Goal: Task Accomplishment & Management: Manage account settings

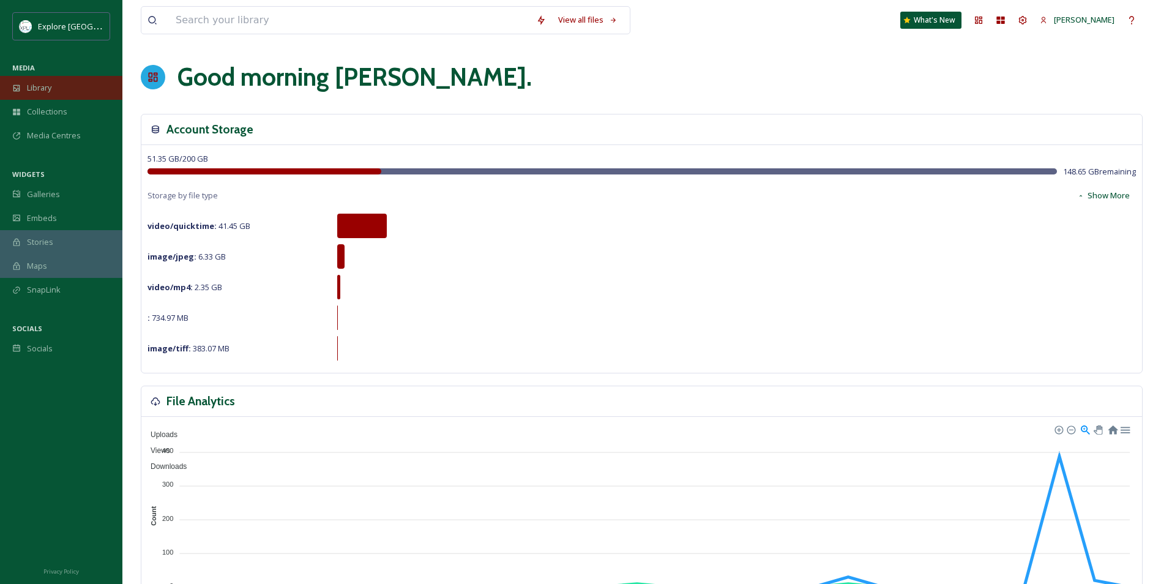
click at [64, 90] on div "Library" at bounding box center [61, 88] width 122 height 24
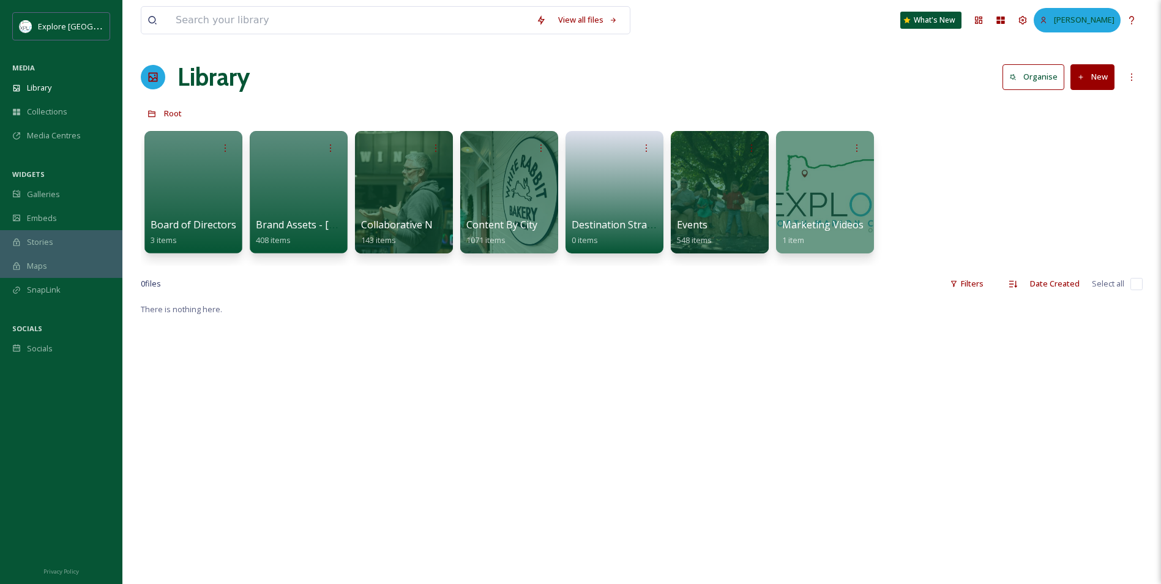
click at [1056, 24] on div "[PERSON_NAME]" at bounding box center [1077, 20] width 87 height 24
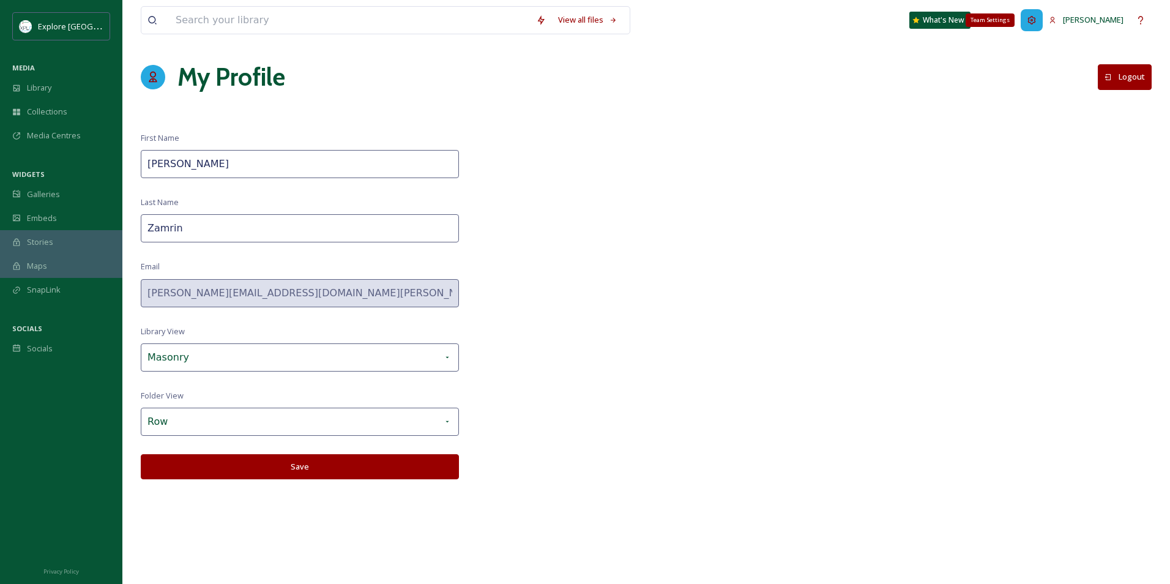
click at [1043, 17] on div "Team Settings" at bounding box center [1032, 20] width 22 height 22
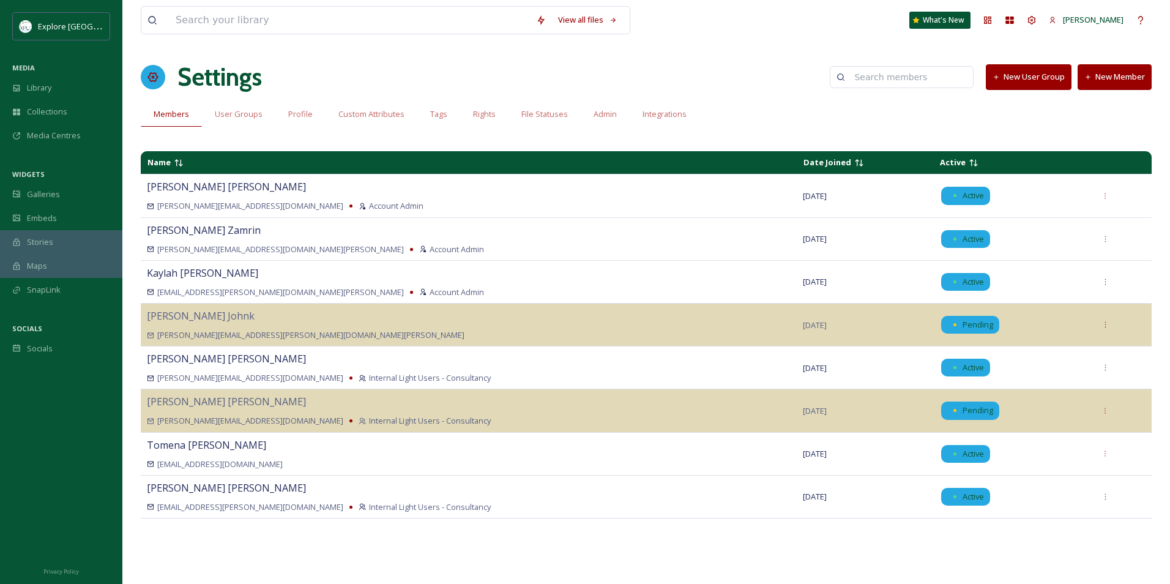
click at [1110, 78] on button "New Member" at bounding box center [1115, 76] width 74 height 25
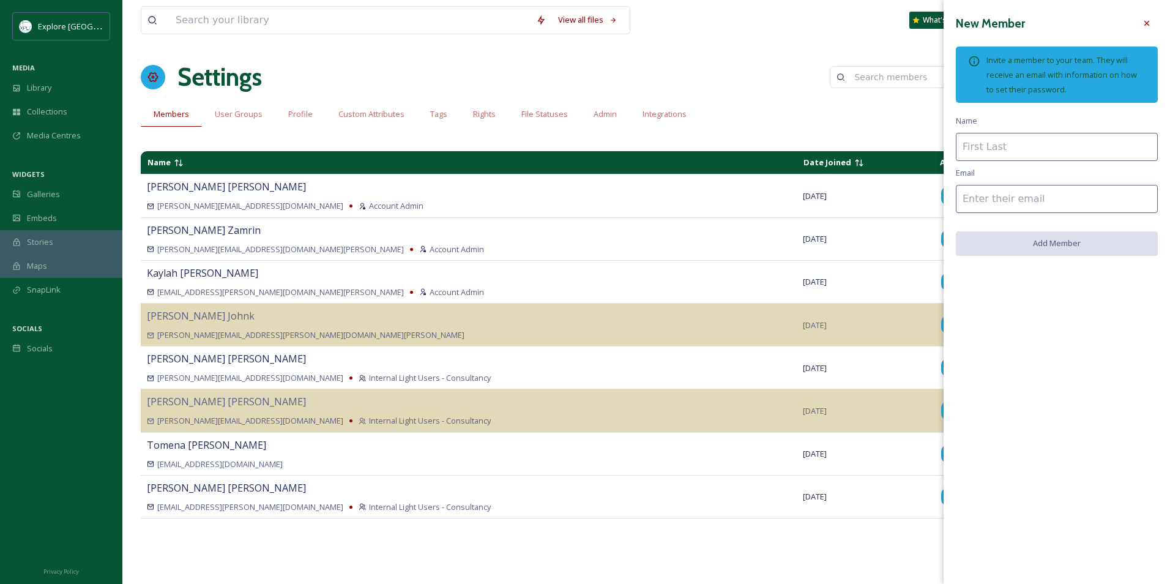
click at [1027, 155] on input at bounding box center [1057, 147] width 202 height 28
type input "[PERSON_NAME]"
paste input "[PERSON_NAME][EMAIL_ADDRESS][DOMAIN_NAME]"
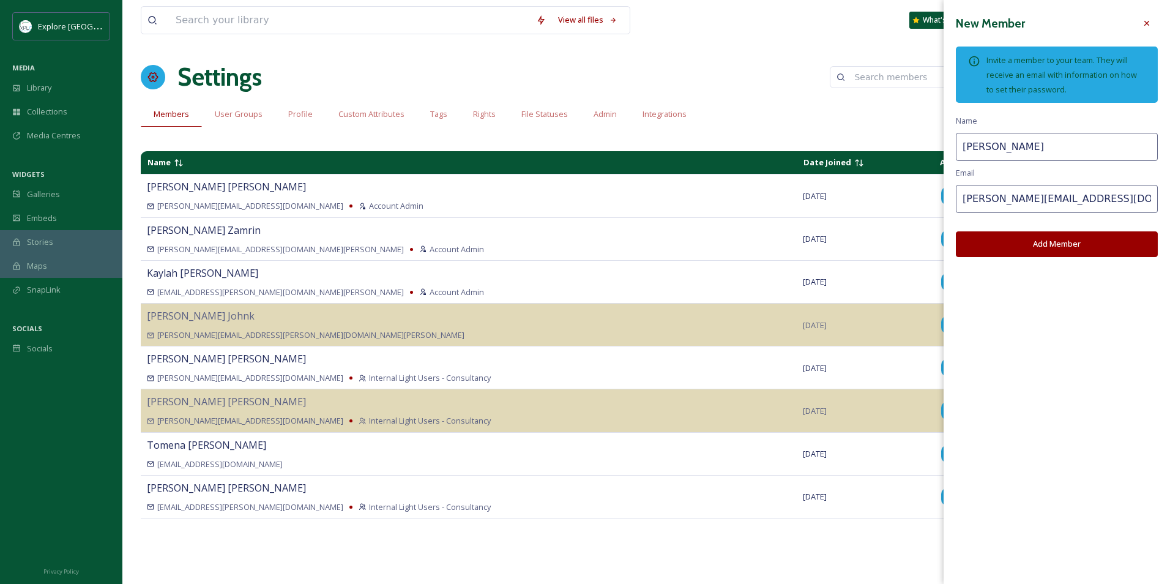
type input "[PERSON_NAME][EMAIL_ADDRESS][DOMAIN_NAME]"
click at [1124, 170] on div "New Member Invite a member to your team. They will receive an email with inform…" at bounding box center [1057, 134] width 226 height 269
click at [1116, 250] on button "Add Member" at bounding box center [1057, 243] width 202 height 25
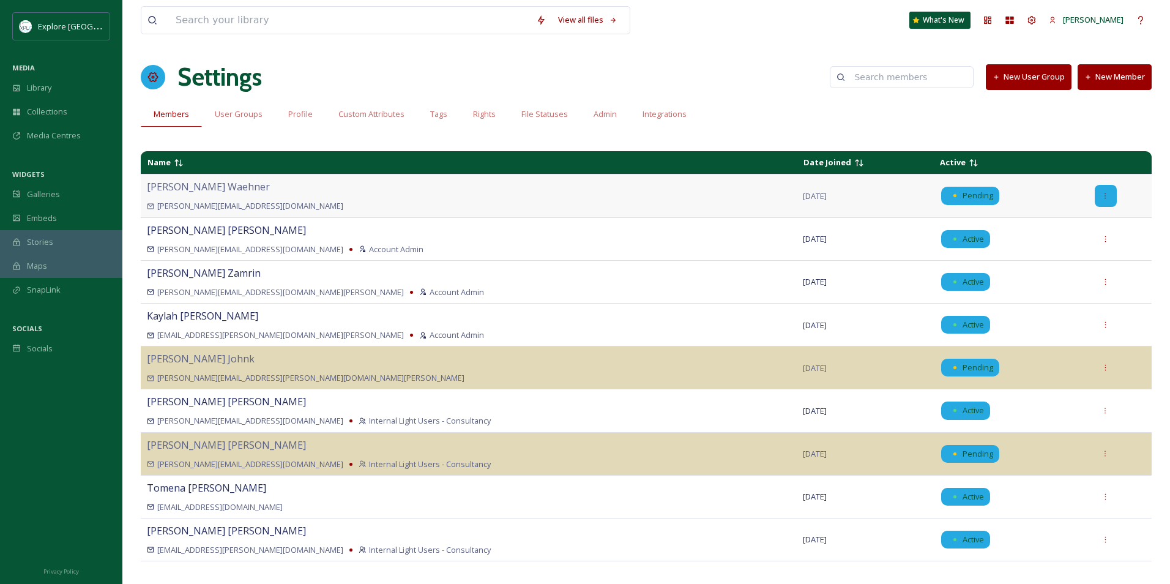
click at [1106, 192] on div at bounding box center [1106, 196] width 22 height 22
click at [1080, 316] on div "Edit User Group" at bounding box center [1062, 319] width 107 height 24
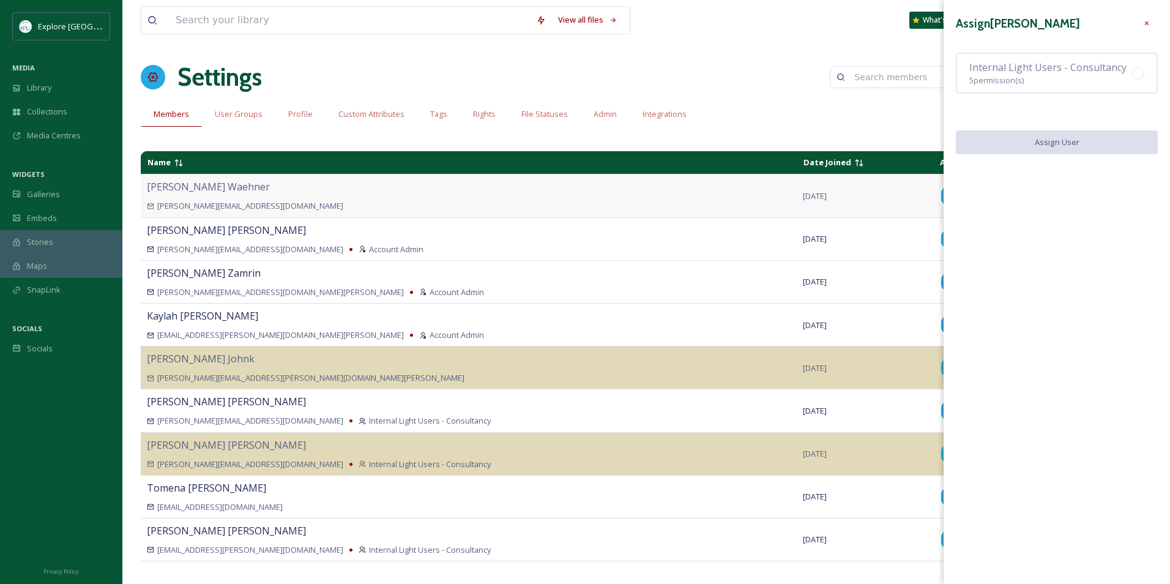
click at [1031, 51] on div "Assign [PERSON_NAME] Internal Light Users - Consultancy 5 permission(s) Assign …" at bounding box center [1057, 83] width 226 height 166
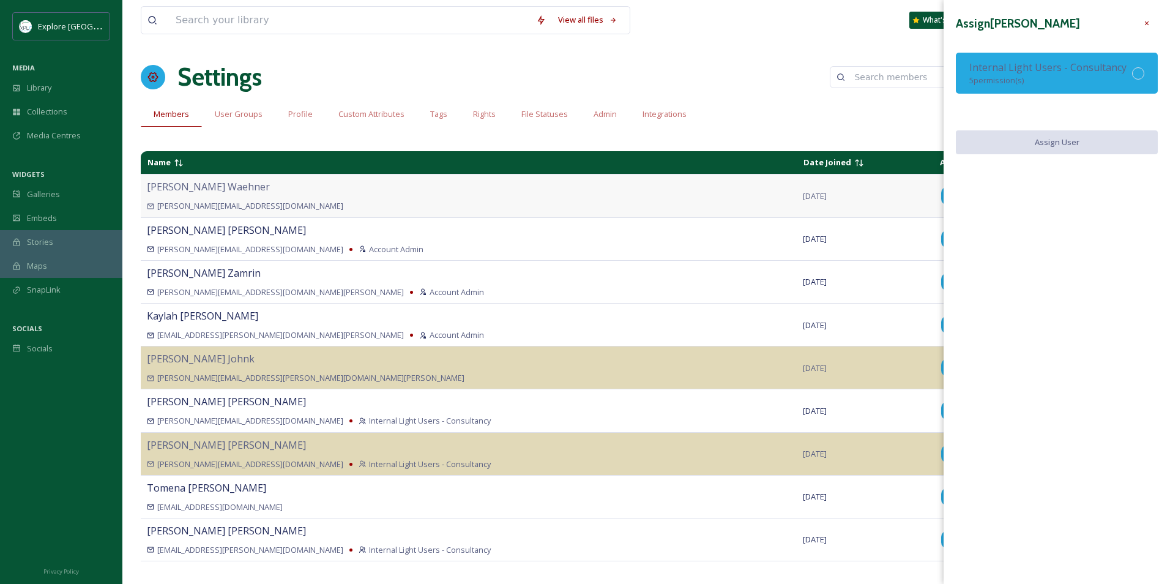
click at [1042, 78] on div "Internal Light Users - Consultancy 5 permission(s)" at bounding box center [1048, 73] width 157 height 26
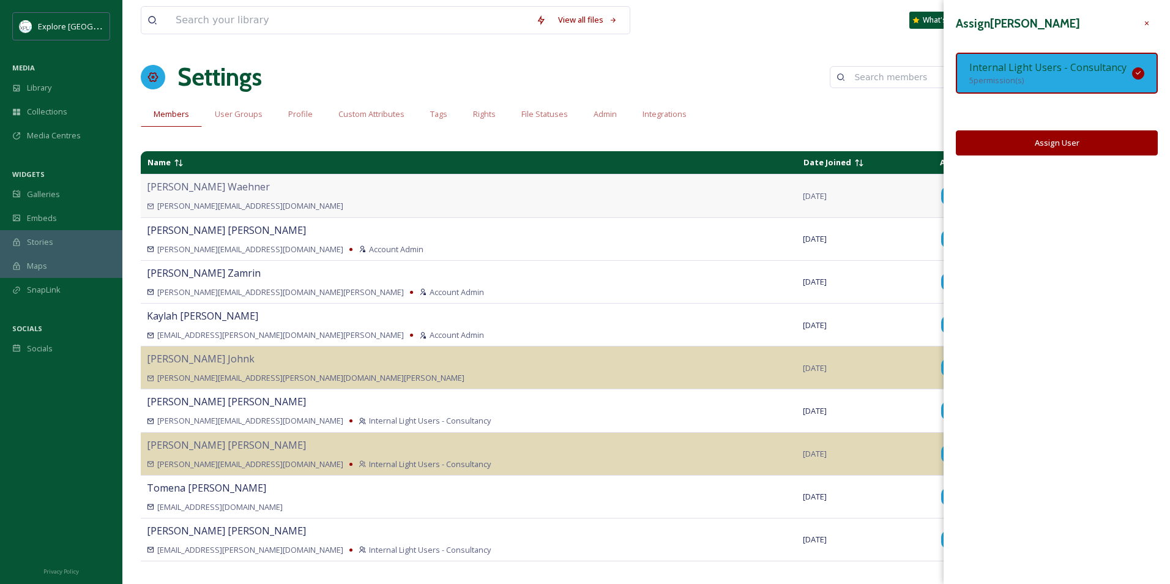
click at [1058, 149] on button "Assign User" at bounding box center [1057, 142] width 202 height 25
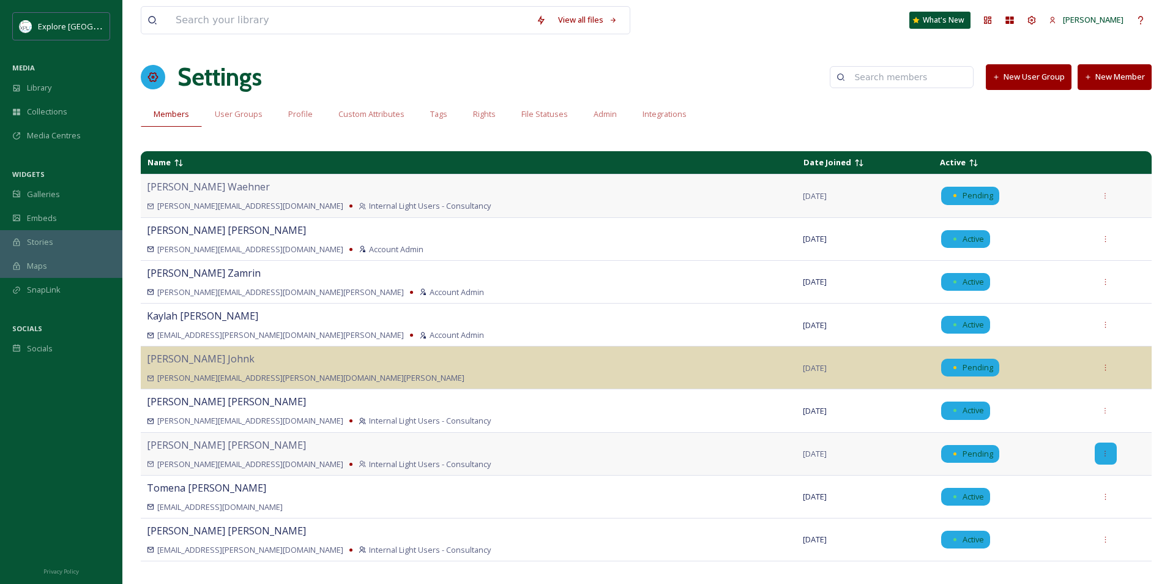
click at [1104, 452] on div at bounding box center [1106, 454] width 22 height 22
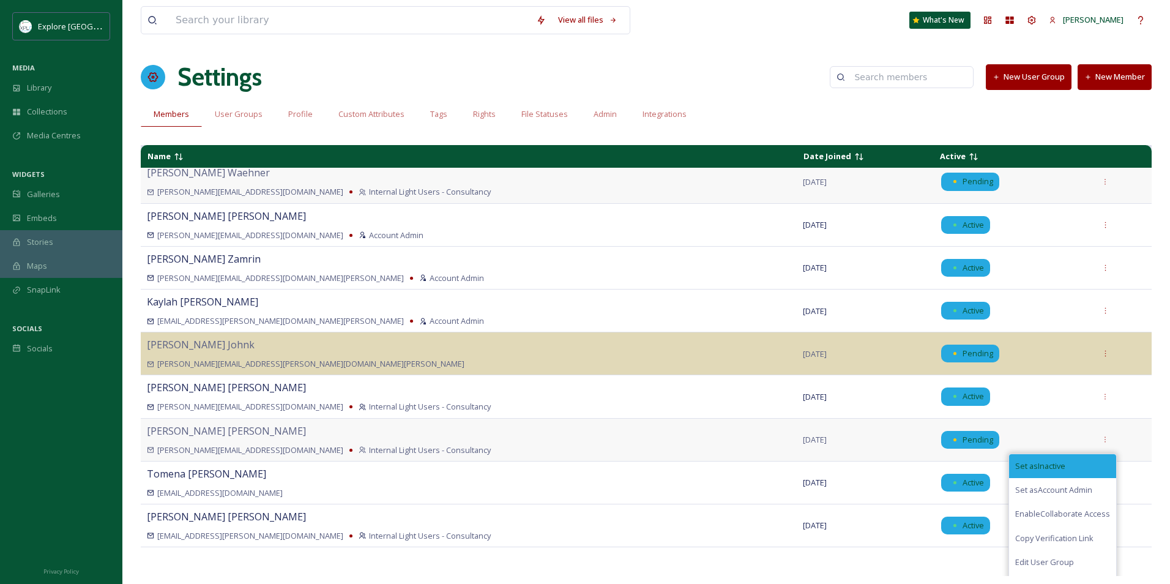
scroll to position [37, 0]
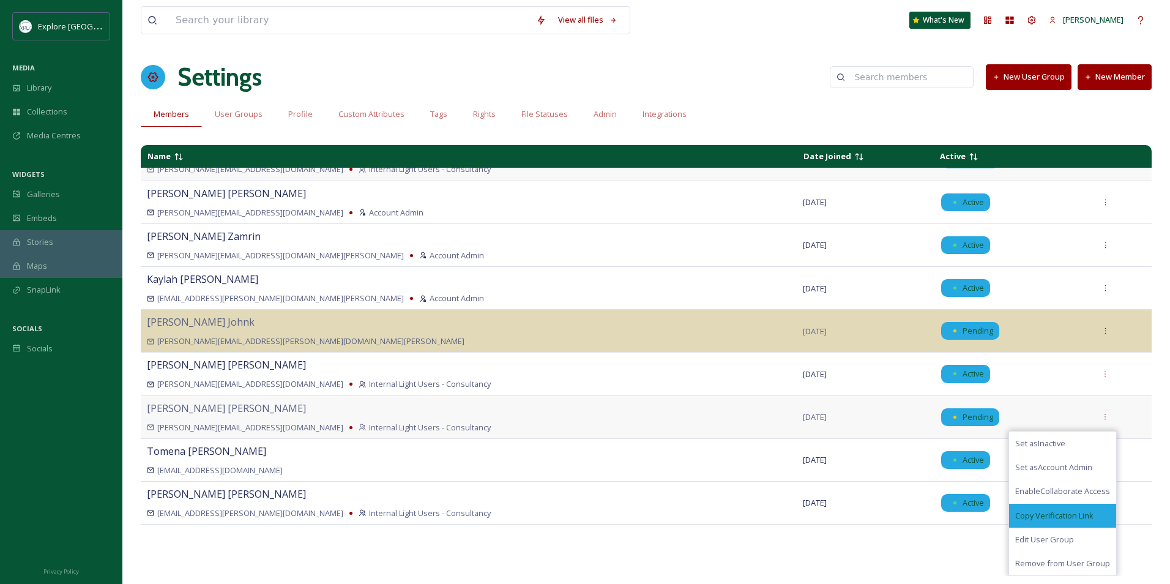
click at [1045, 525] on div "Copy Verification Link" at bounding box center [1062, 516] width 107 height 24
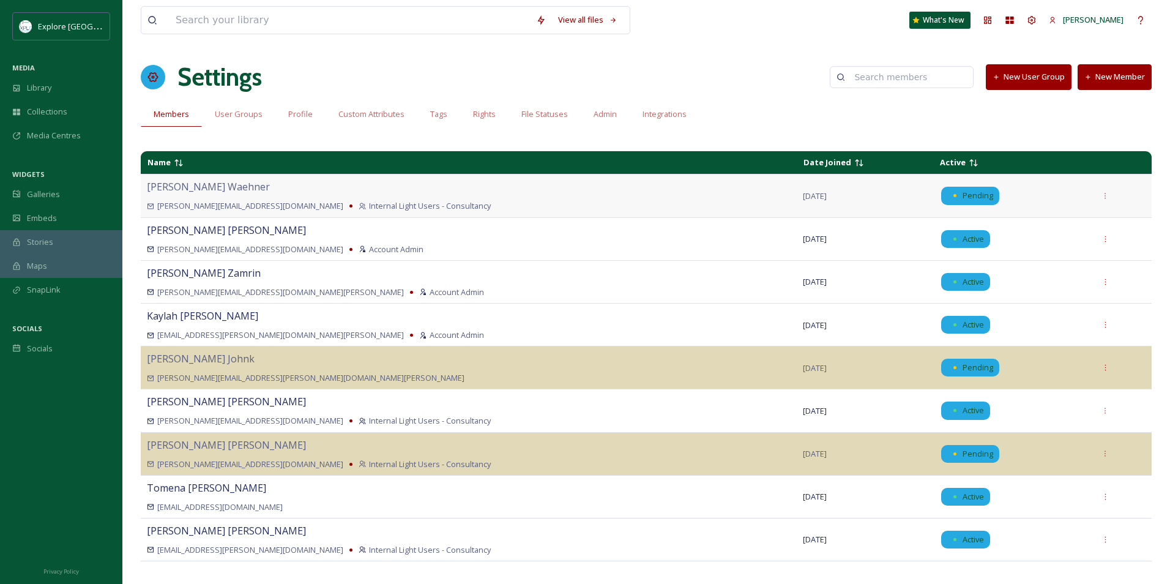
click at [897, 140] on div "View all files What's New [PERSON_NAME] Settings New User Group New Member Memb…" at bounding box center [646, 292] width 1048 height 584
